Goal: Task Accomplishment & Management: Complete application form

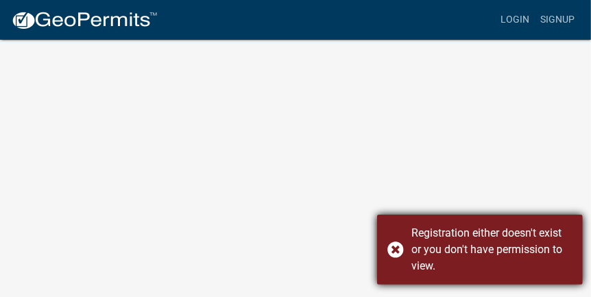
click at [401, 246] on div "Registration either doesn't exist or you don't have permission to view." at bounding box center [480, 249] width 206 height 70
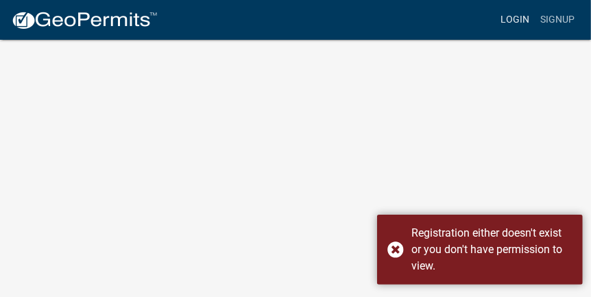
click at [507, 19] on link "Login" at bounding box center [515, 20] width 40 height 26
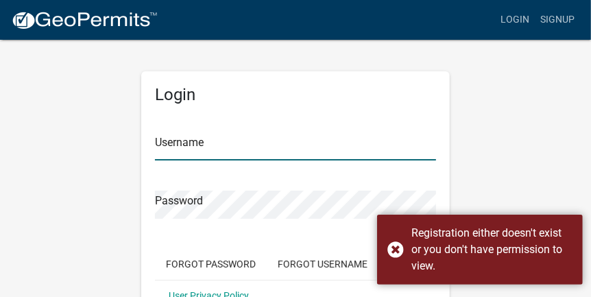
type input "[PERSON_NAME]"
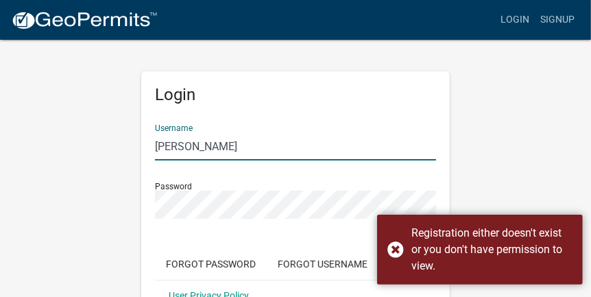
click at [224, 141] on input "[PERSON_NAME]" at bounding box center [295, 146] width 281 height 28
click at [265, 147] on input "[PERSON_NAME]" at bounding box center [295, 146] width 281 height 28
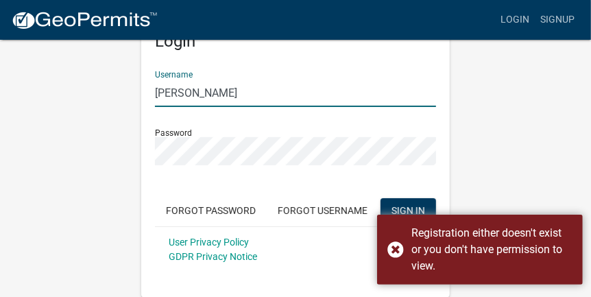
scroll to position [54, 0]
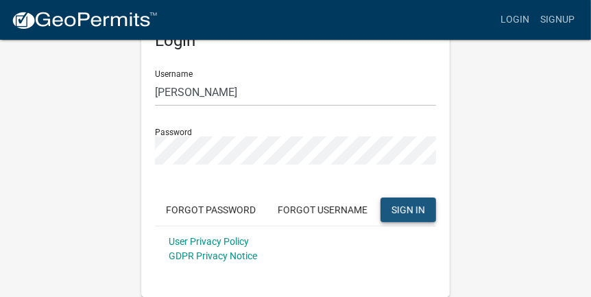
click at [397, 208] on span "SIGN IN" at bounding box center [408, 209] width 34 height 11
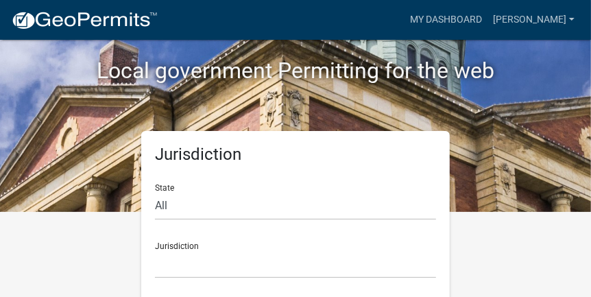
scroll to position [92, 0]
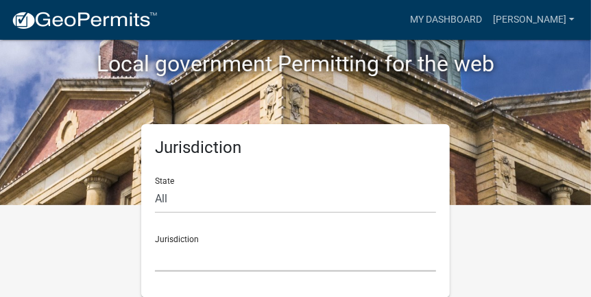
click at [256, 248] on select "Custer County, Colorado City of Bainbridge, Georgia Cook County, Georgia Crawfo…" at bounding box center [295, 257] width 281 height 28
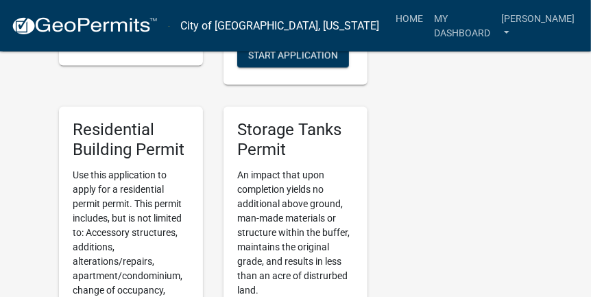
scroll to position [1246, 0]
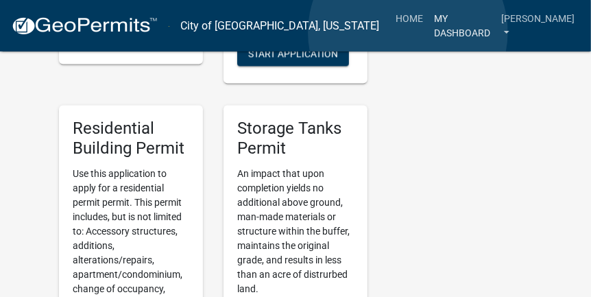
click at [428, 32] on link "My Dashboard" at bounding box center [461, 25] width 67 height 40
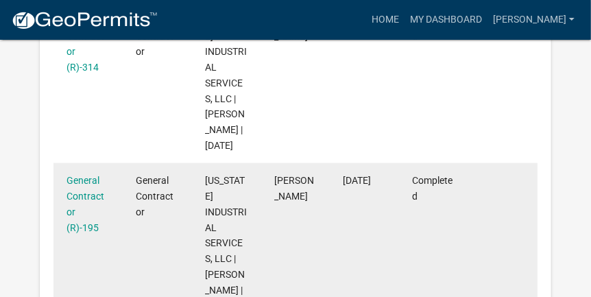
scroll to position [182, 0]
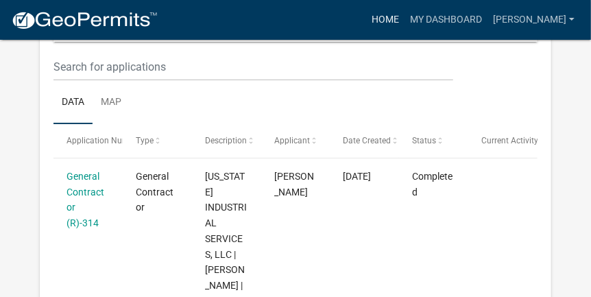
click at [366, 19] on link "Home" at bounding box center [385, 20] width 38 height 26
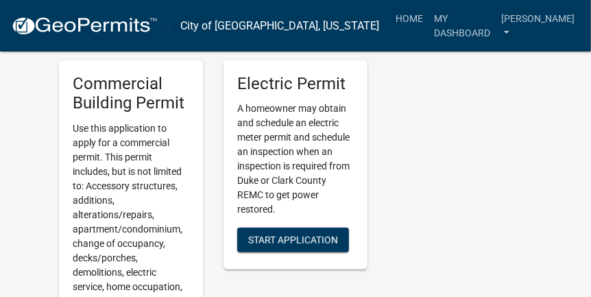
scroll to position [343, 0]
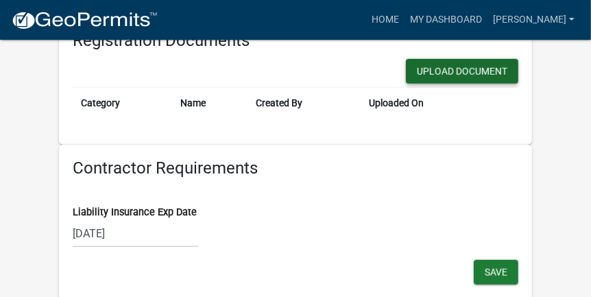
scroll to position [498, 0]
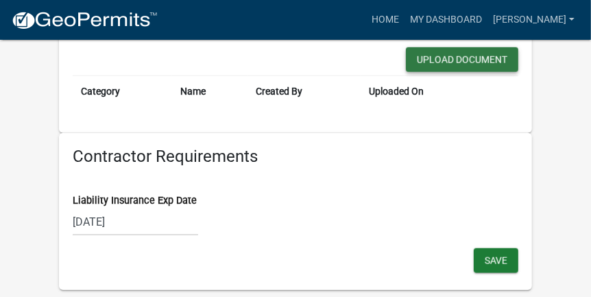
click at [453, 66] on button "Upload Document" at bounding box center [462, 59] width 112 height 25
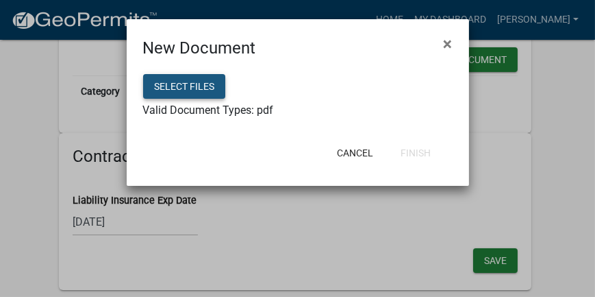
click at [186, 93] on button "Select files" at bounding box center [184, 86] width 82 height 25
click at [194, 83] on button "Select files" at bounding box center [184, 86] width 82 height 25
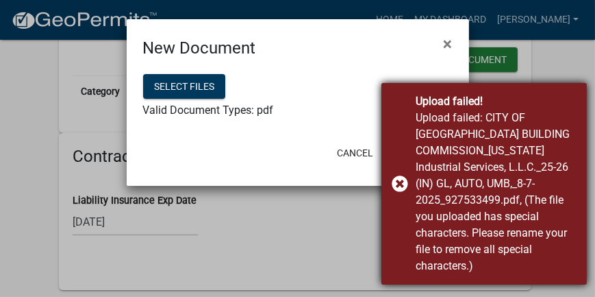
click at [401, 188] on div "Upload failed! Upload failed: CITY OF [GEOGRAPHIC_DATA] BUILDING COMMISSION_[US…" at bounding box center [485, 183] width 206 height 201
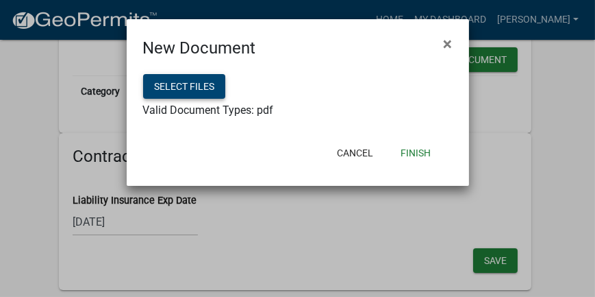
click at [195, 79] on button "Select files" at bounding box center [184, 86] width 82 height 25
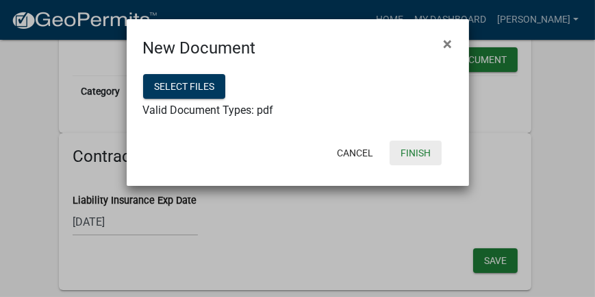
click at [421, 153] on button "Finish" at bounding box center [416, 152] width 52 height 25
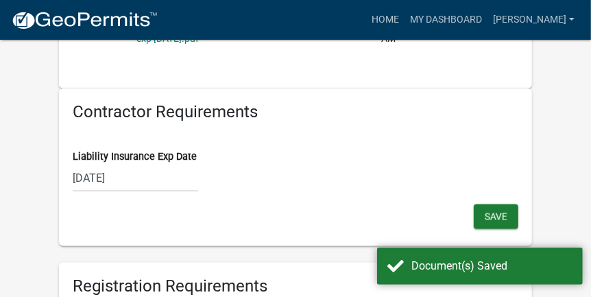
scroll to position [623, 0]
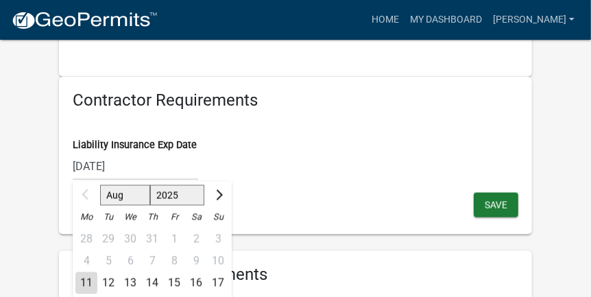
drag, startPoint x: 145, startPoint y: 152, endPoint x: 137, endPoint y: 152, distance: 7.5
click at [137, 152] on input "[DATE]" at bounding box center [135, 166] width 125 height 28
click at [126, 152] on input "[DATE]" at bounding box center [135, 166] width 125 height 28
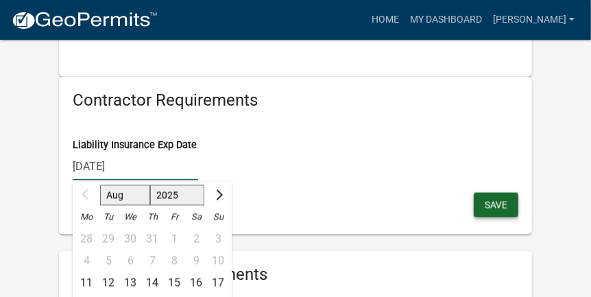
type input "[DATE]"
click at [511, 193] on button "Save" at bounding box center [496, 205] width 45 height 25
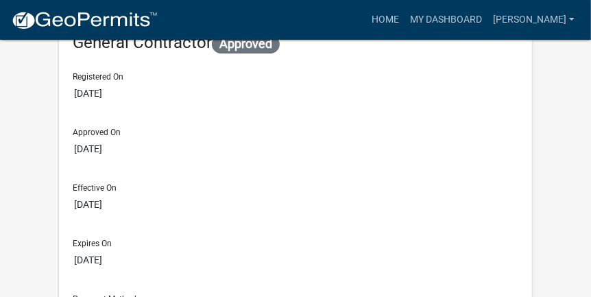
scroll to position [62, 0]
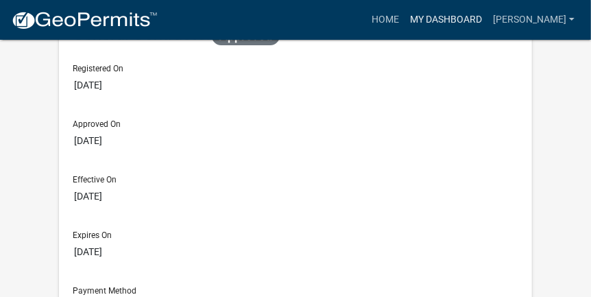
click at [404, 16] on link "My Dashboard" at bounding box center [445, 20] width 83 height 26
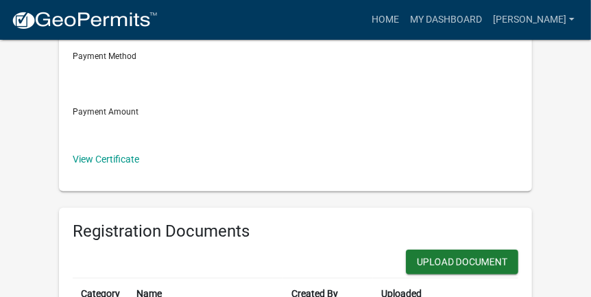
scroll to position [343, 0]
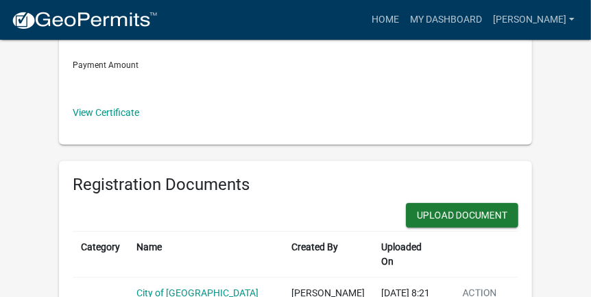
click at [89, 106] on div "View Certificate" at bounding box center [295, 113] width 445 height 14
click at [89, 114] on link "View Certificate" at bounding box center [106, 112] width 66 height 11
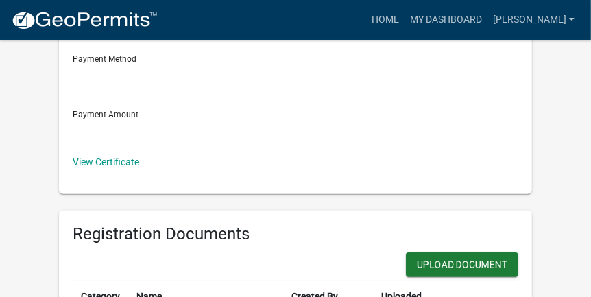
scroll to position [280, 0]
